Goal: Obtain resource: Download file/media

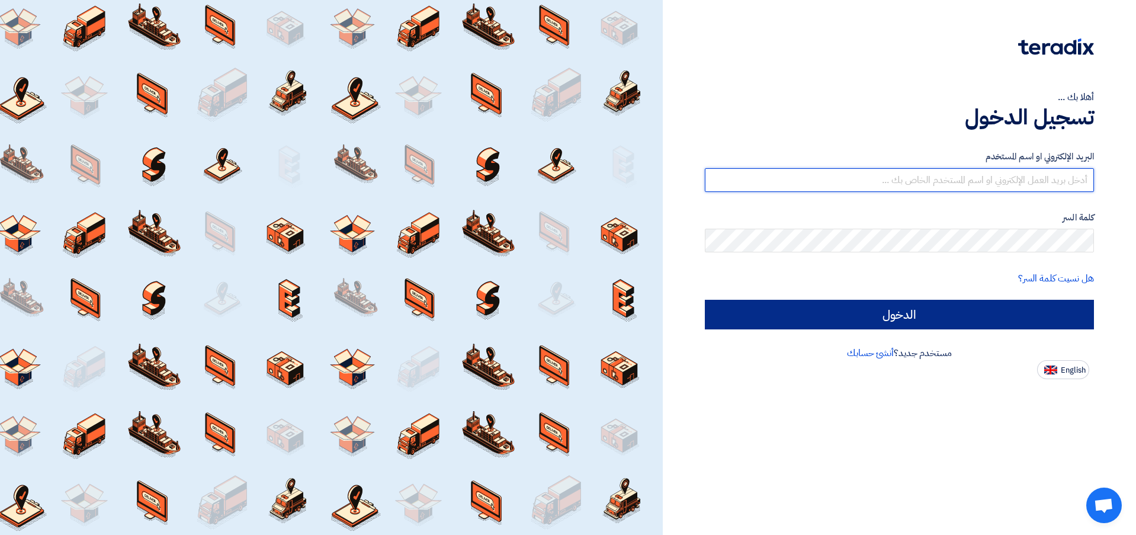
type input "[EMAIL_ADDRESS][DOMAIN_NAME]"
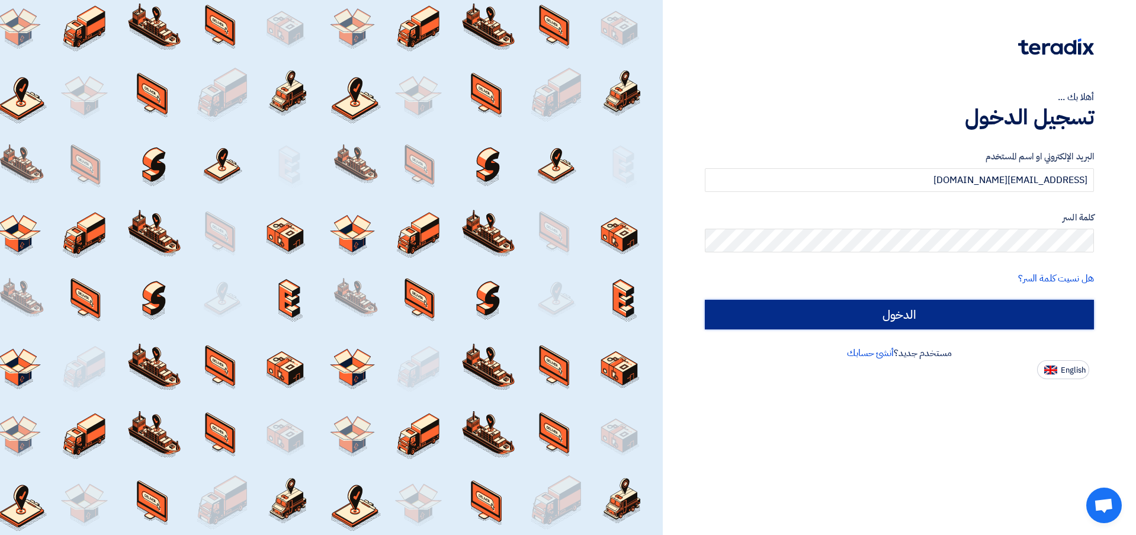
click at [925, 322] on input "الدخول" at bounding box center [899, 315] width 389 height 30
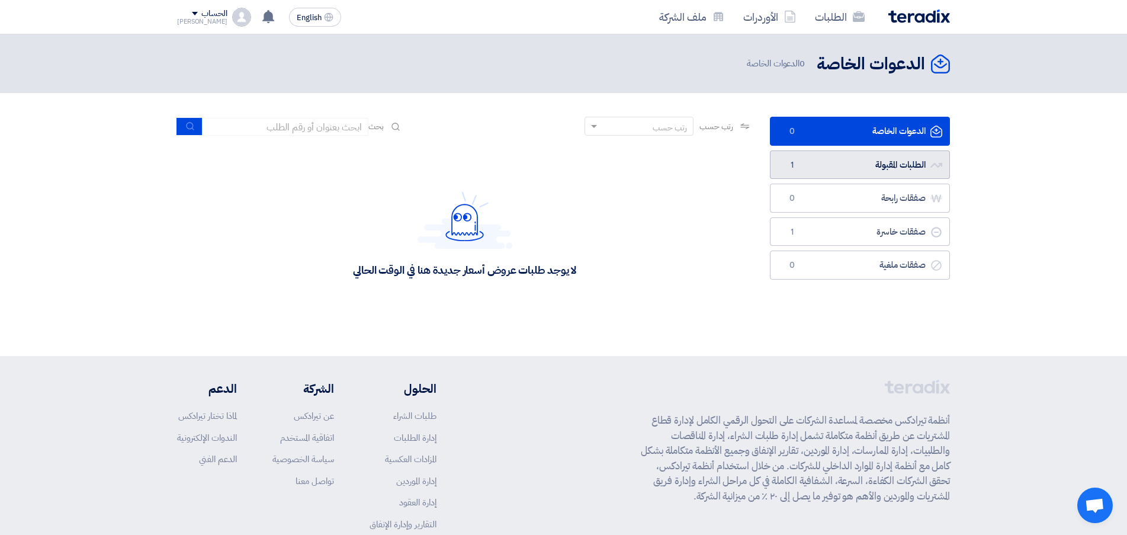
click at [855, 157] on link "الطلبات المقبولة الطلبات المقبولة 1" at bounding box center [860, 164] width 180 height 29
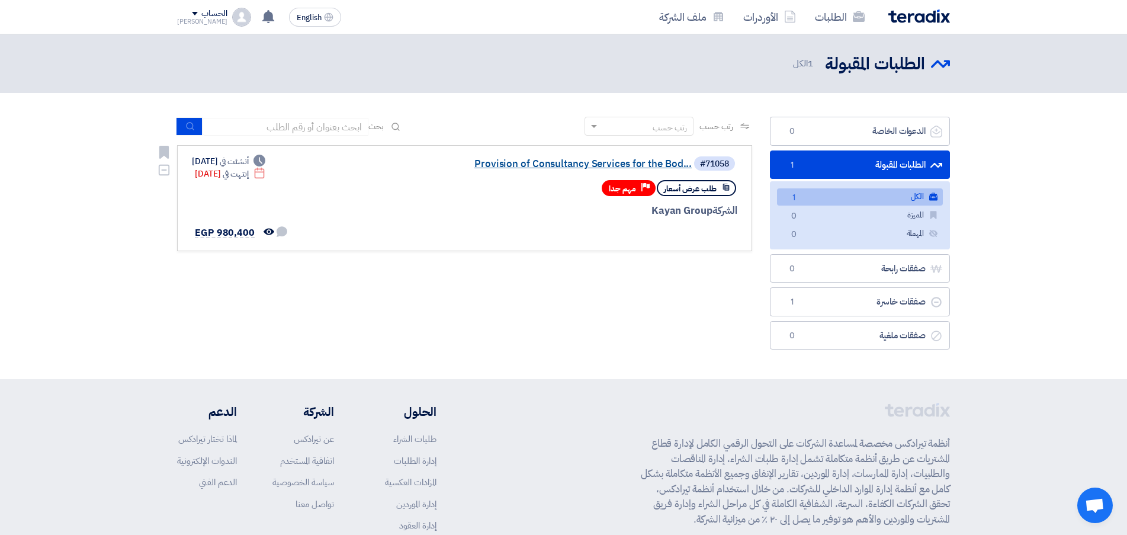
click at [494, 165] on link "Provision of Consultancy Services for the Bod..." at bounding box center [573, 164] width 237 height 11
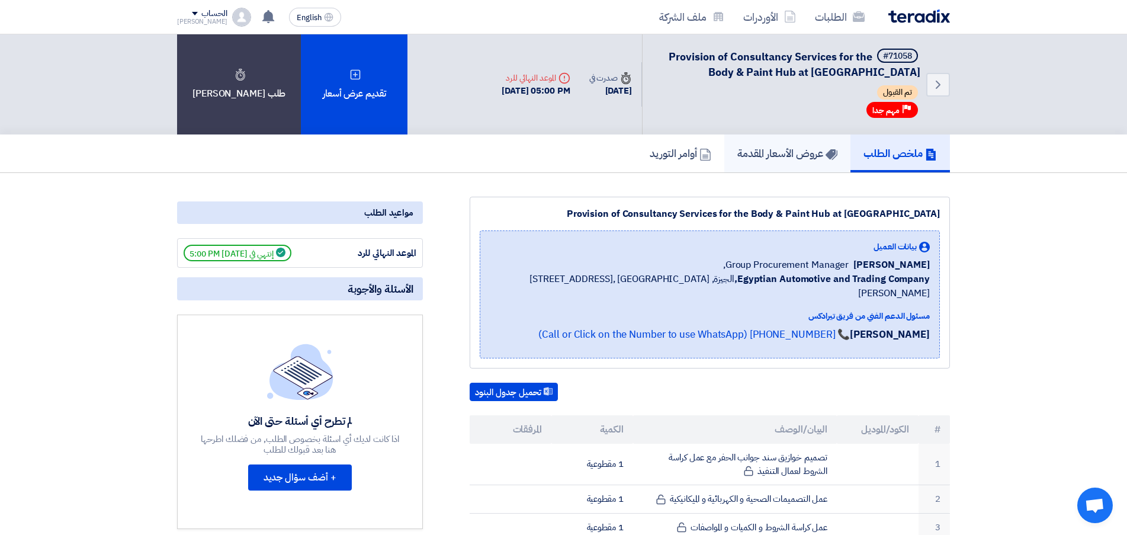
click at [800, 158] on h5 "عروض الأسعار المقدمة" at bounding box center [787, 153] width 100 height 14
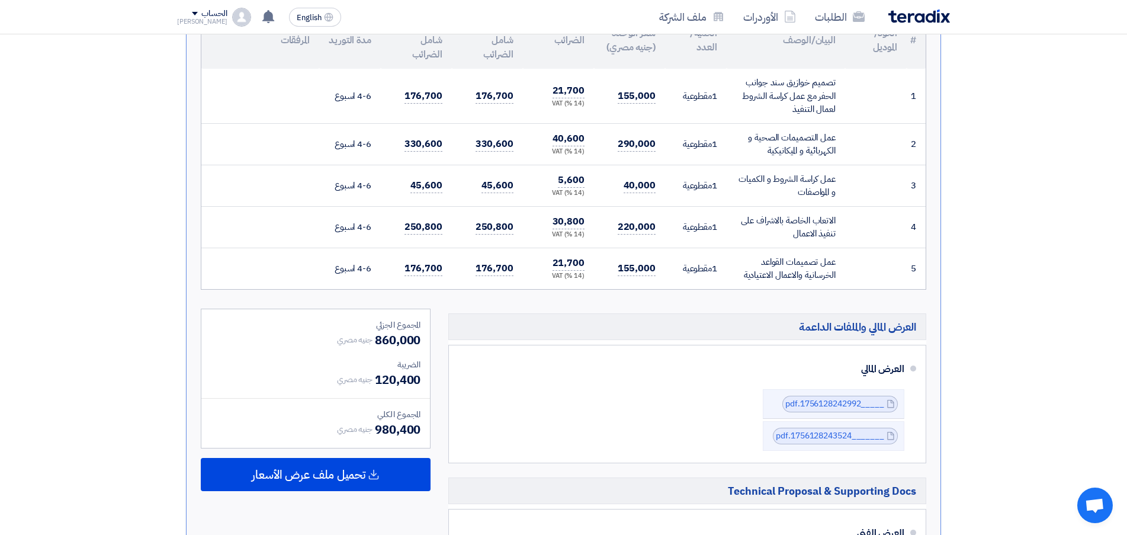
scroll to position [474, 0]
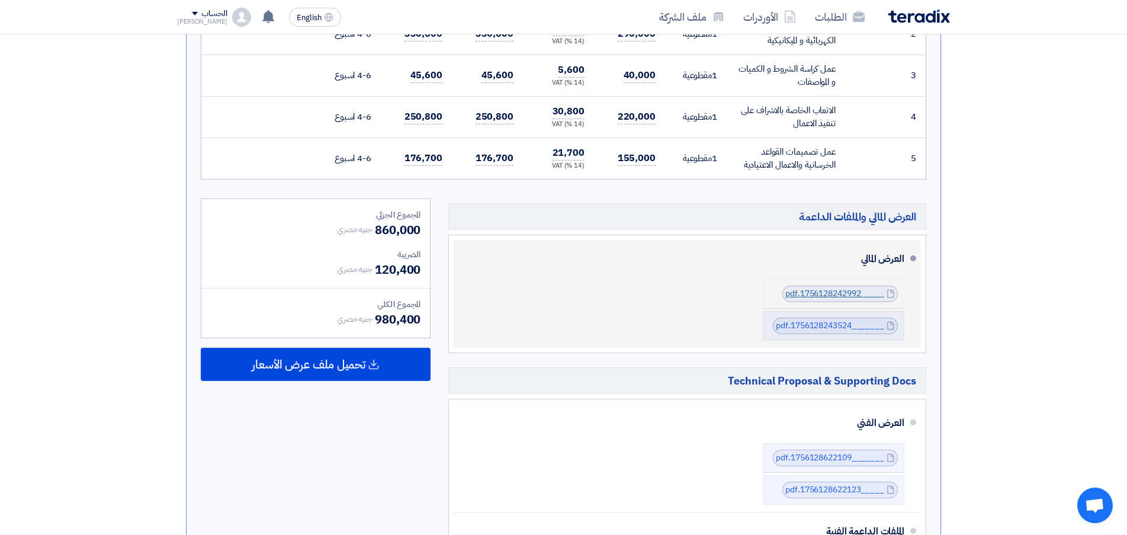
click at [884, 297] on link "_____1756128242992.pdf" at bounding box center [834, 293] width 99 height 12
click at [829, 328] on link "_______1756128243524.pdf" at bounding box center [830, 325] width 108 height 12
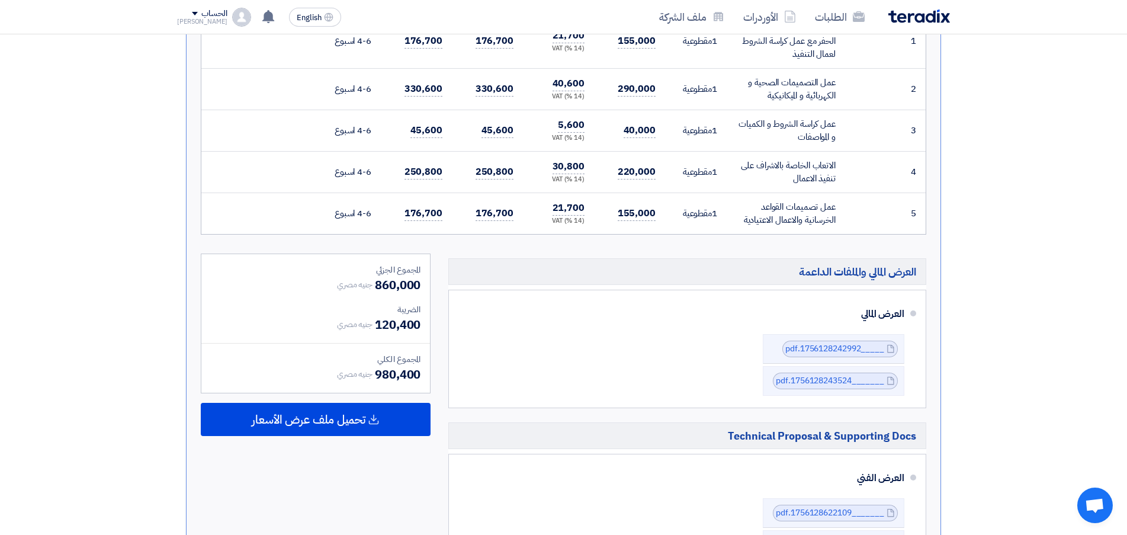
scroll to position [355, 0]
